Goal: Navigation & Orientation: Find specific page/section

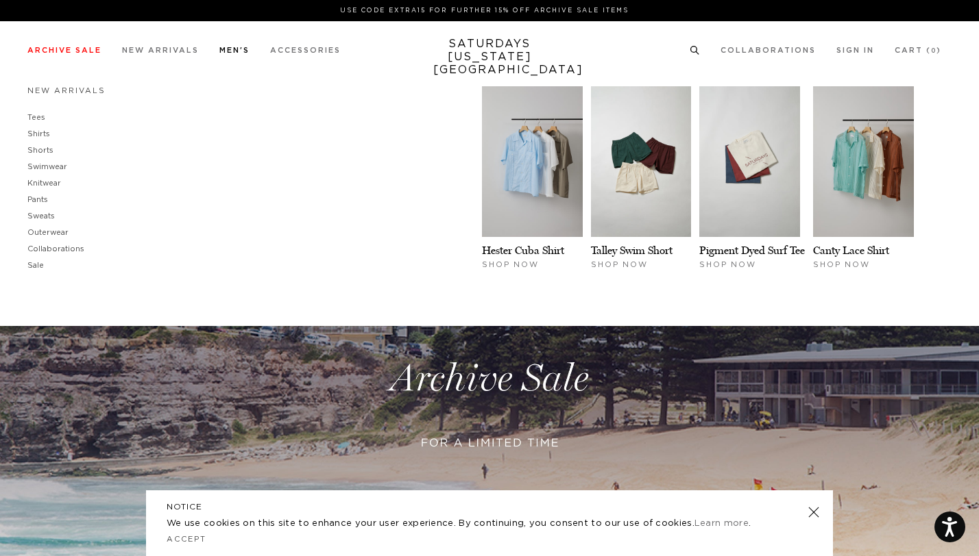
click at [241, 51] on link "Men's" at bounding box center [234, 51] width 30 height 8
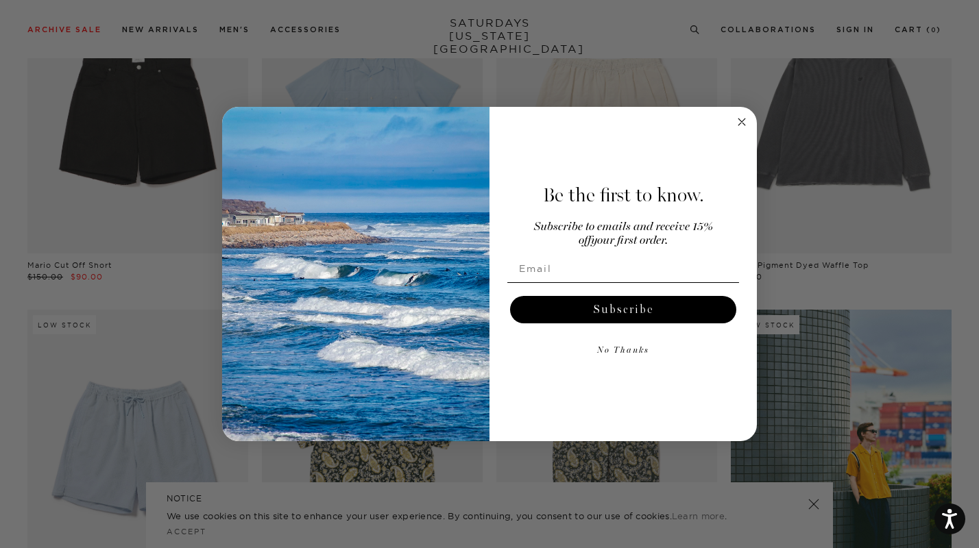
scroll to position [500, 0]
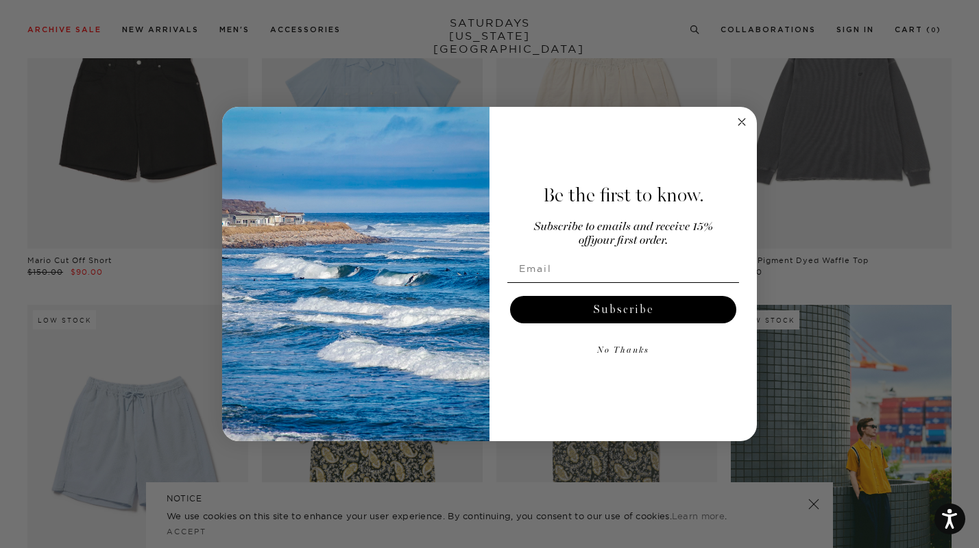
click at [737, 119] on circle "Close dialog" at bounding box center [742, 122] width 16 height 16
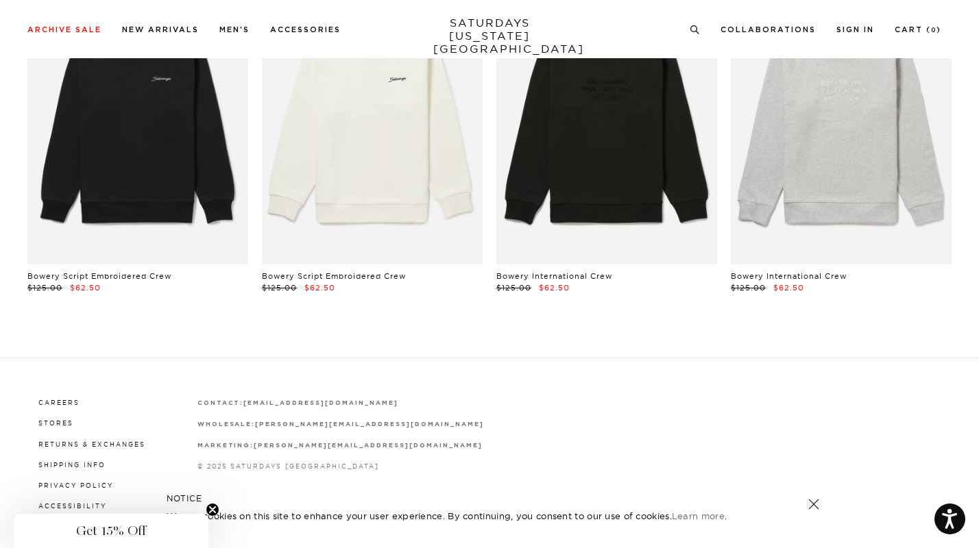
scroll to position [11173, 0]
